Goal: Task Accomplishment & Management: Use online tool/utility

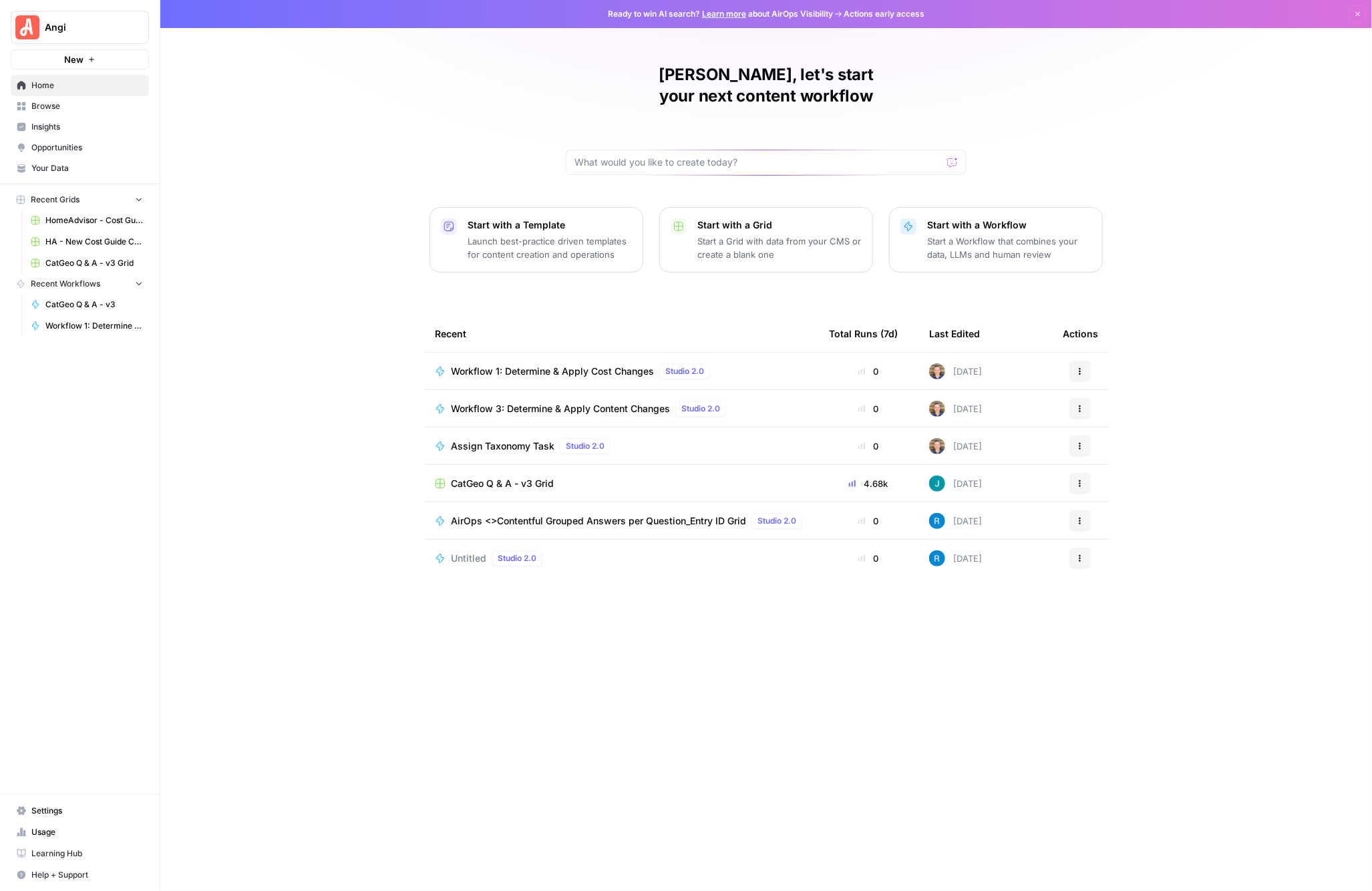
click at [503, 364] on span "Workflow 1: Determine & Apply Cost Changes" at bounding box center [552, 371] width 203 height 14
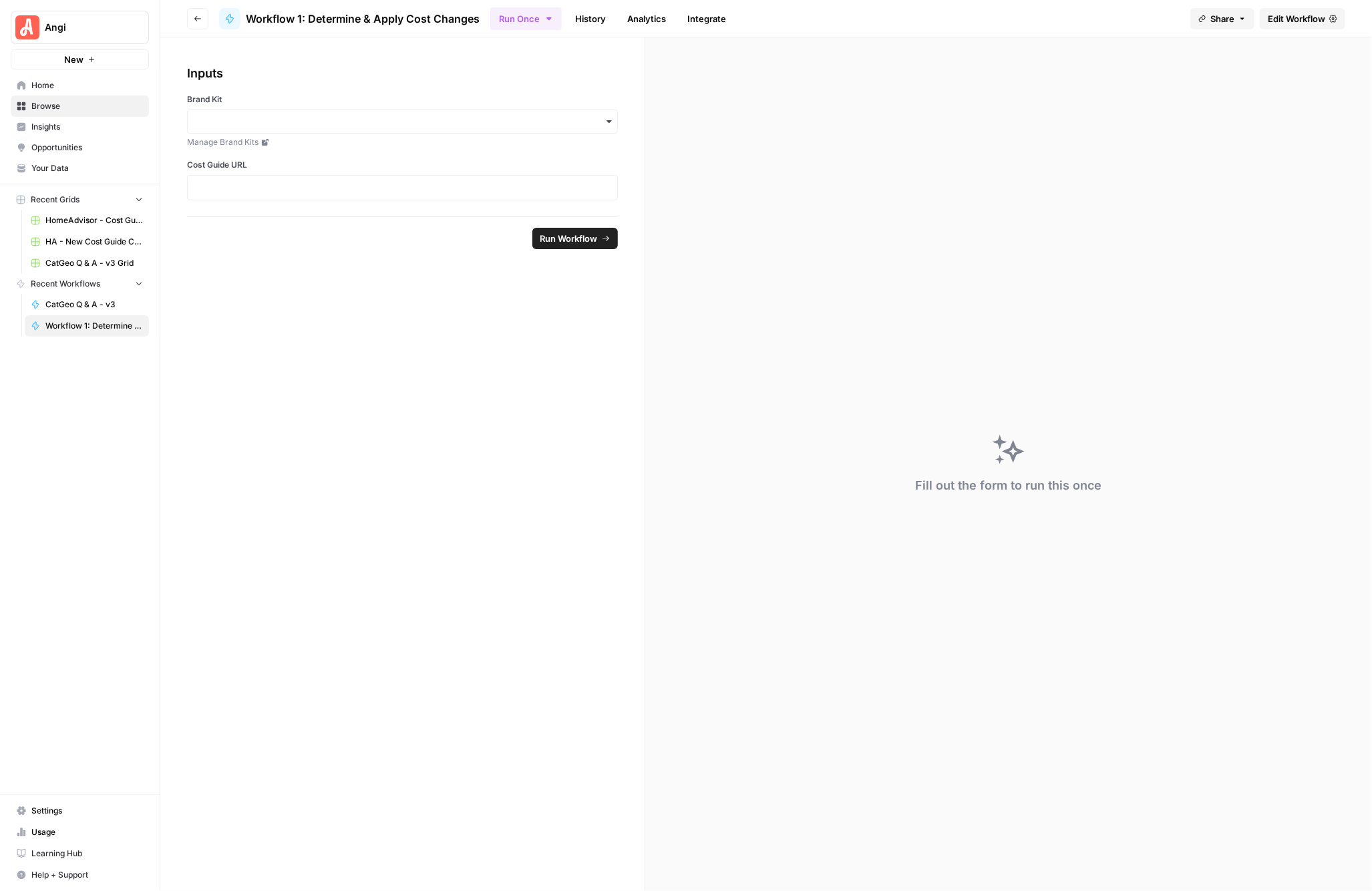
click at [1274, 19] on span "Edit Workflow" at bounding box center [1296, 19] width 57 height 14
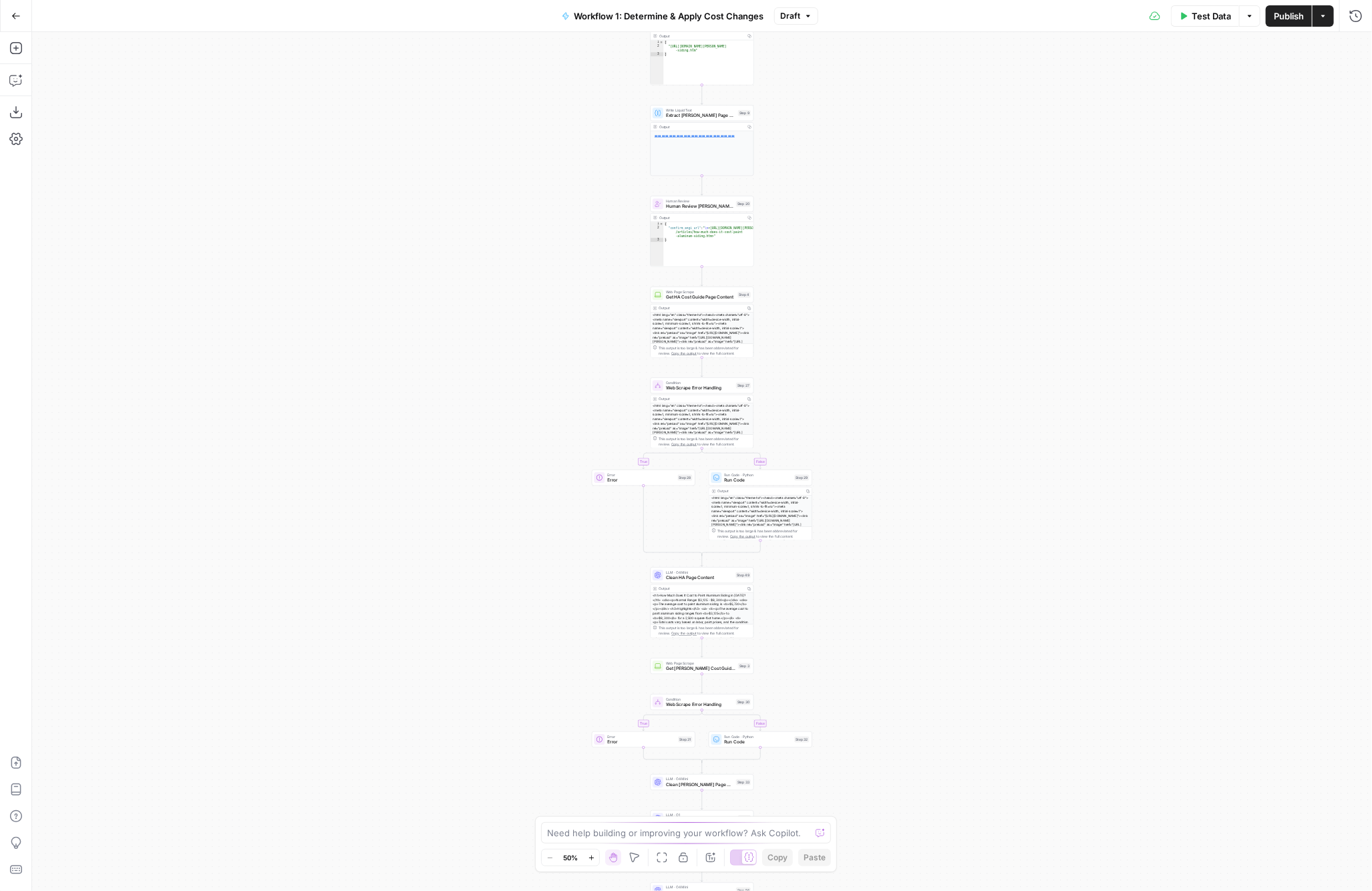
drag, startPoint x: 953, startPoint y: 145, endPoint x: 952, endPoint y: 549, distance: 404.0
click at [953, 541] on div "true false true false true false Workflow Input Settings Inputs LLM · GPT-4.1 D…" at bounding box center [702, 462] width 1340 height 859
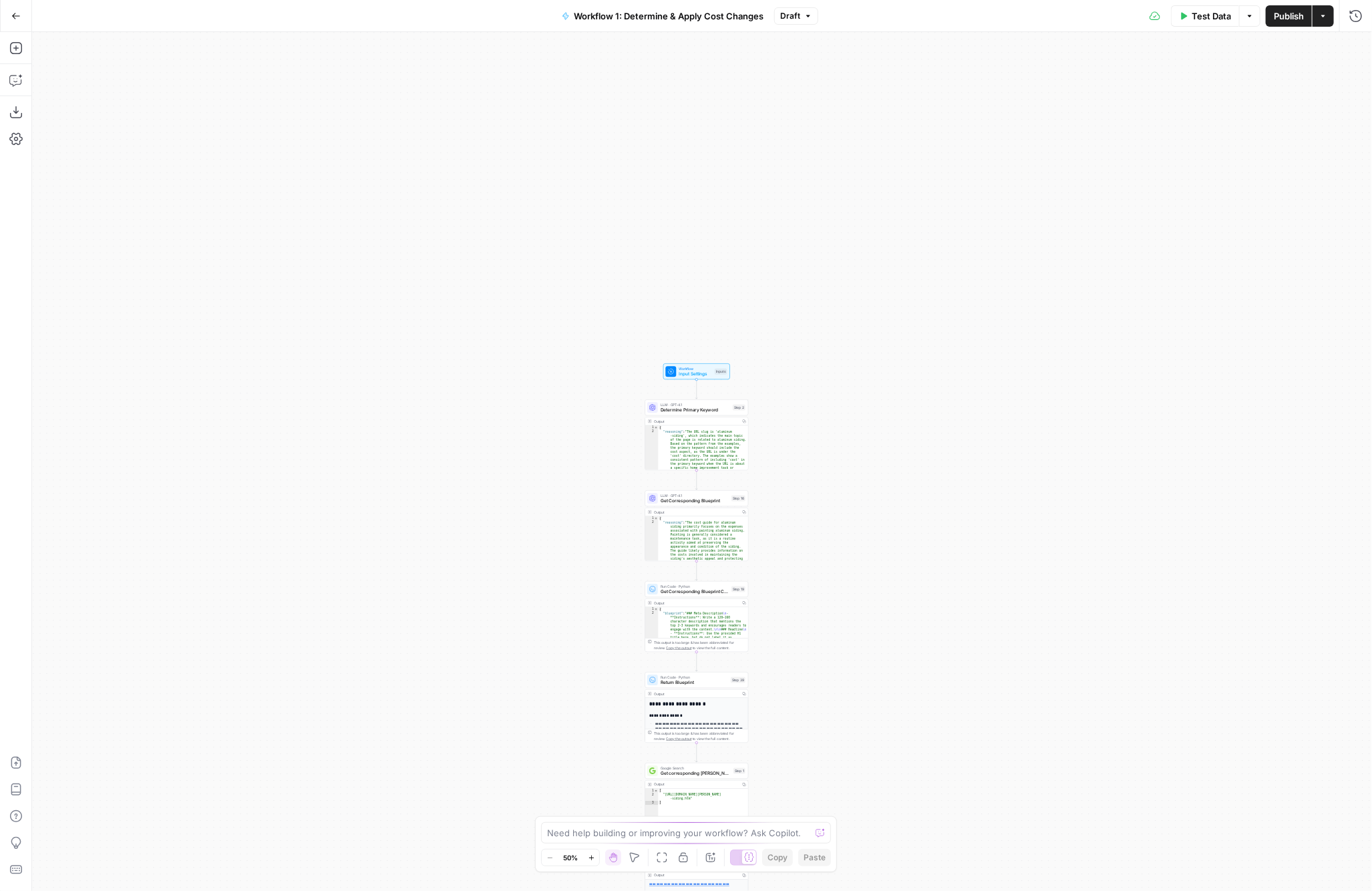
drag, startPoint x: 900, startPoint y: 401, endPoint x: 900, endPoint y: 639, distance: 238.0
click at [900, 639] on div "true false true false true false Workflow Input Settings Inputs LLM · GPT-4.1 D…" at bounding box center [702, 462] width 1340 height 859
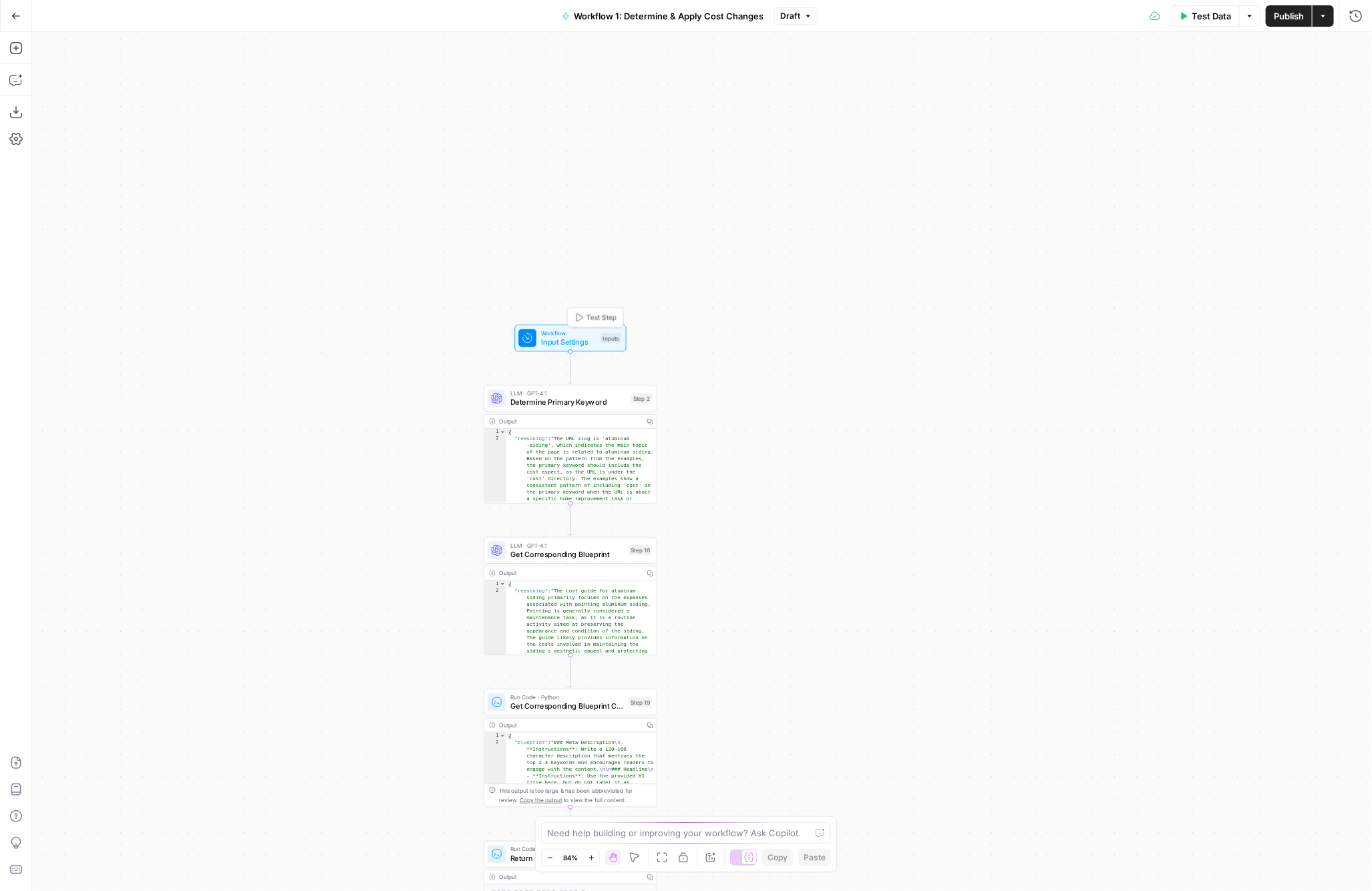
click at [541, 338] on span "Input Settings" at bounding box center [569, 342] width 56 height 11
click at [556, 334] on span "Workflow" at bounding box center [569, 333] width 56 height 9
